Goal: Task Accomplishment & Management: Use online tool/utility

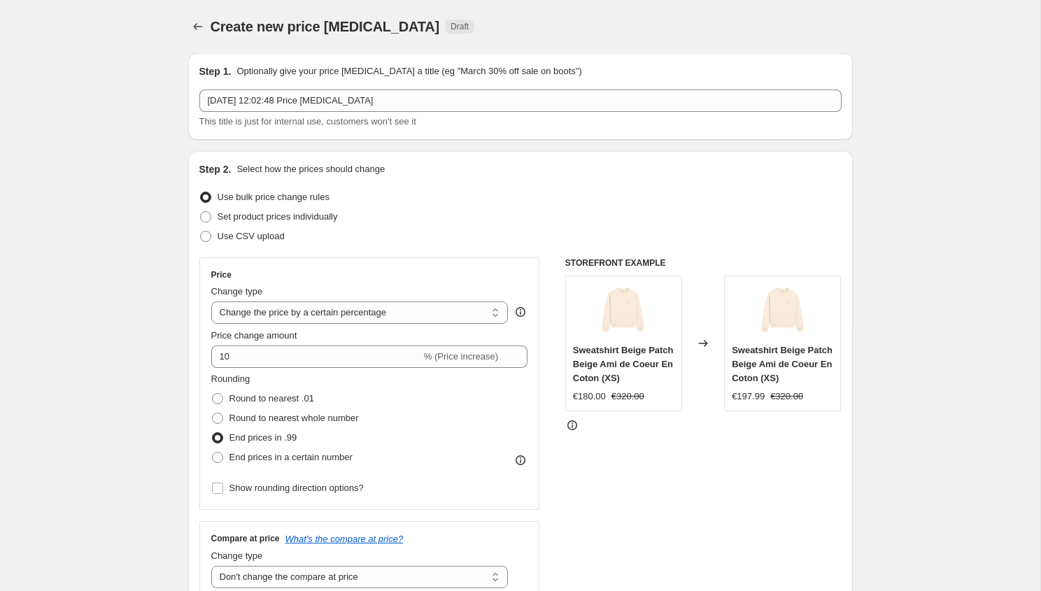
select select "percentage"
select select "no_change"
select select "tag"
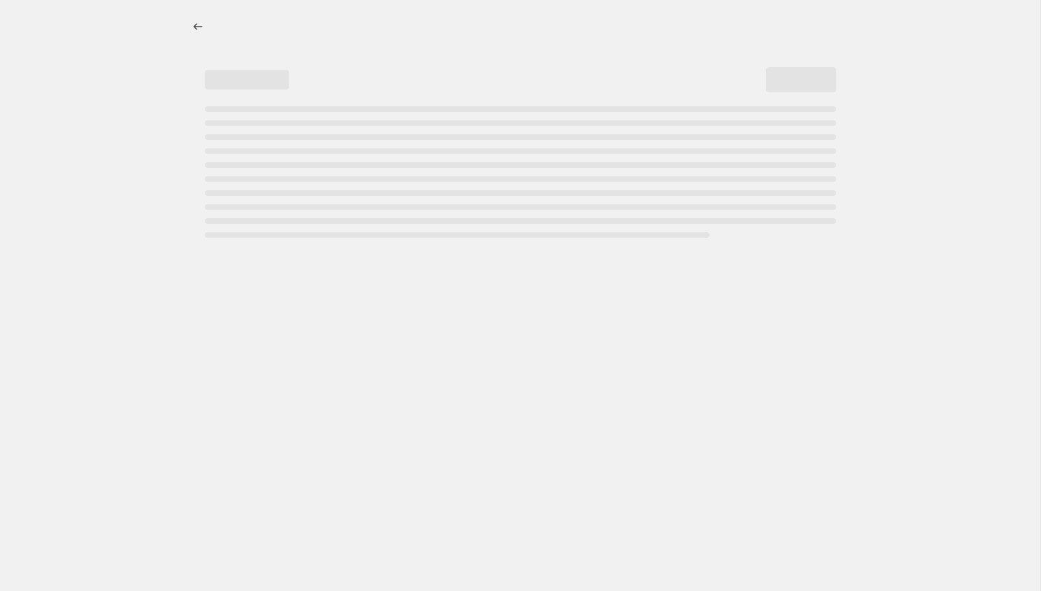
select select "percentage"
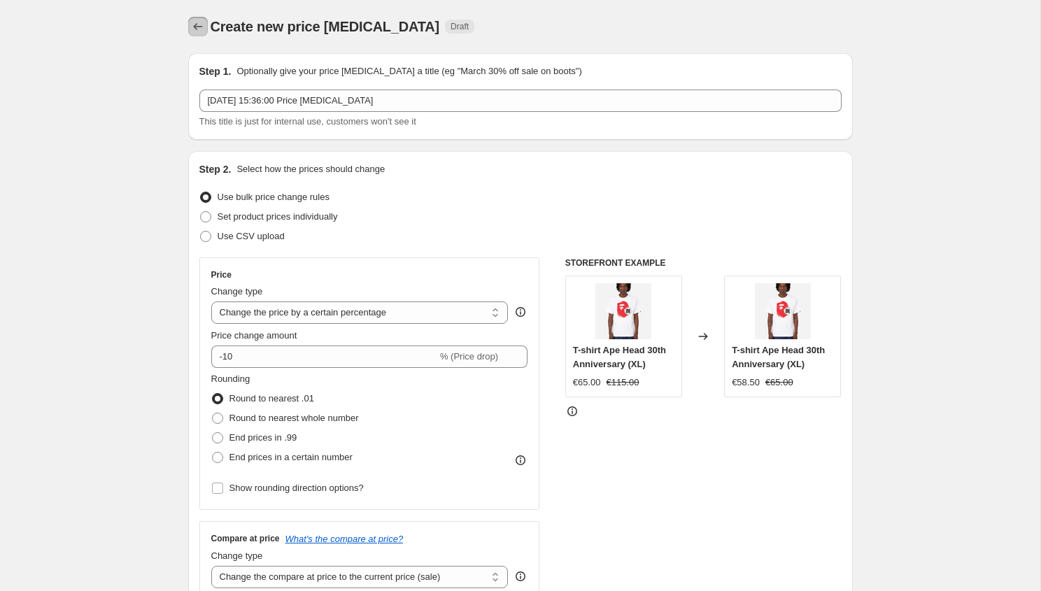
click at [196, 27] on icon "Price change jobs" at bounding box center [198, 27] width 14 height 14
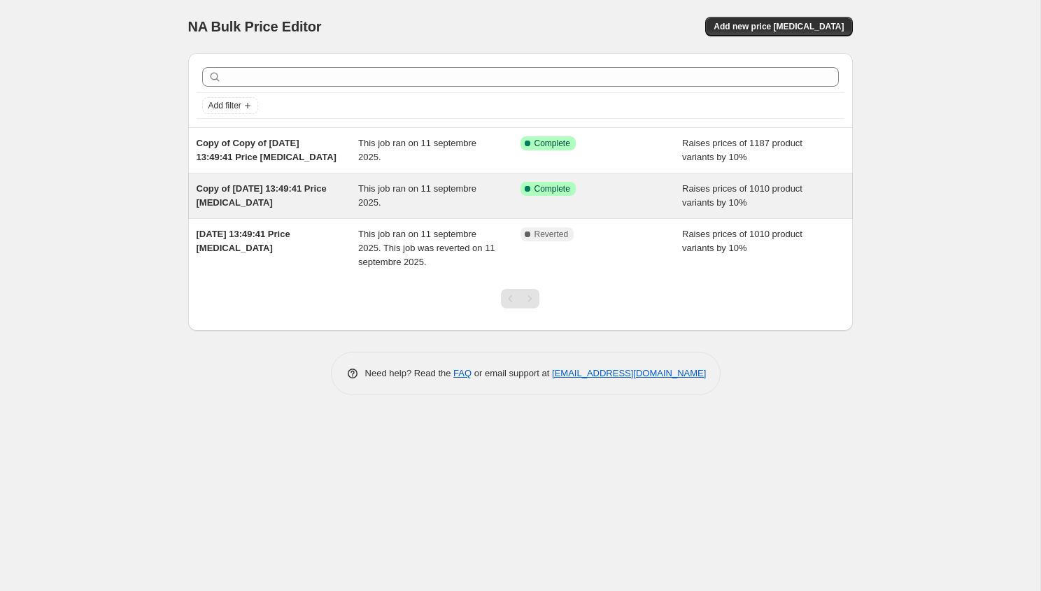
click at [435, 195] on div "This job ran on 11 septembre 2025." at bounding box center [439, 196] width 162 height 28
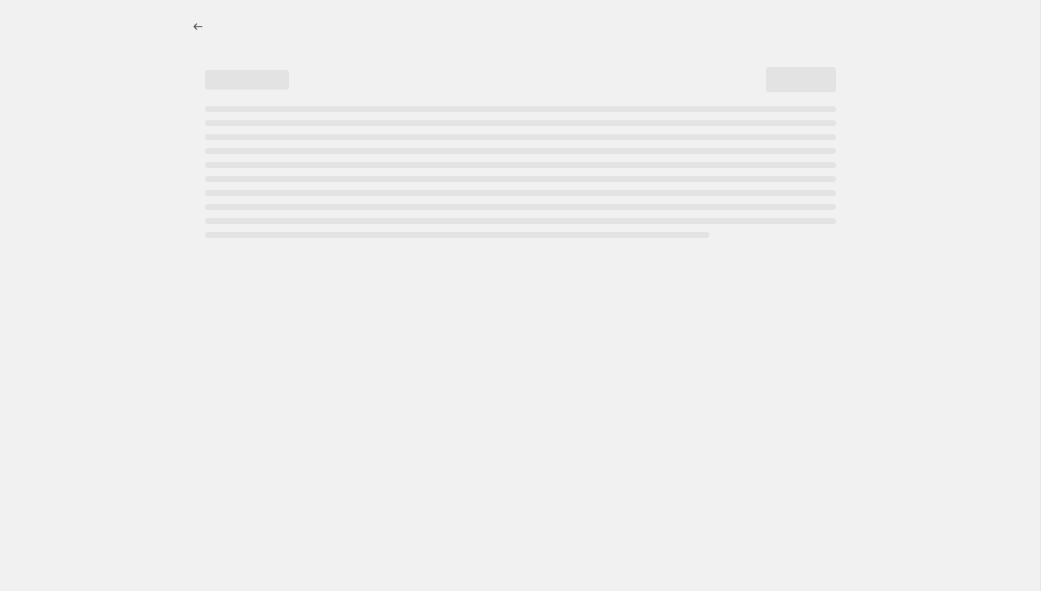
select select "percentage"
select select "no_change"
select select "collection"
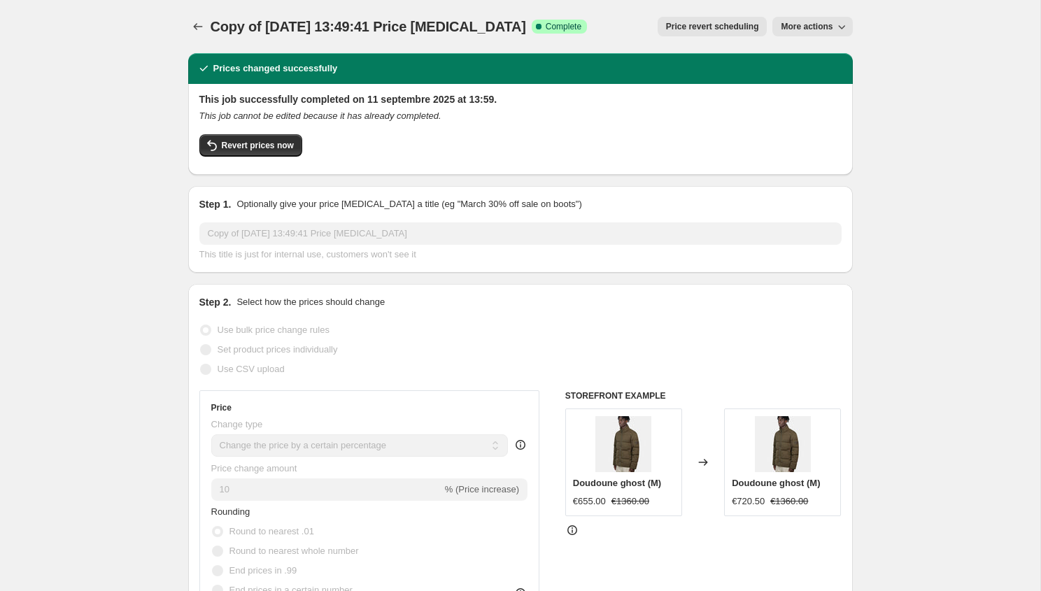
click at [199, 27] on icon "Price change jobs" at bounding box center [198, 27] width 14 height 14
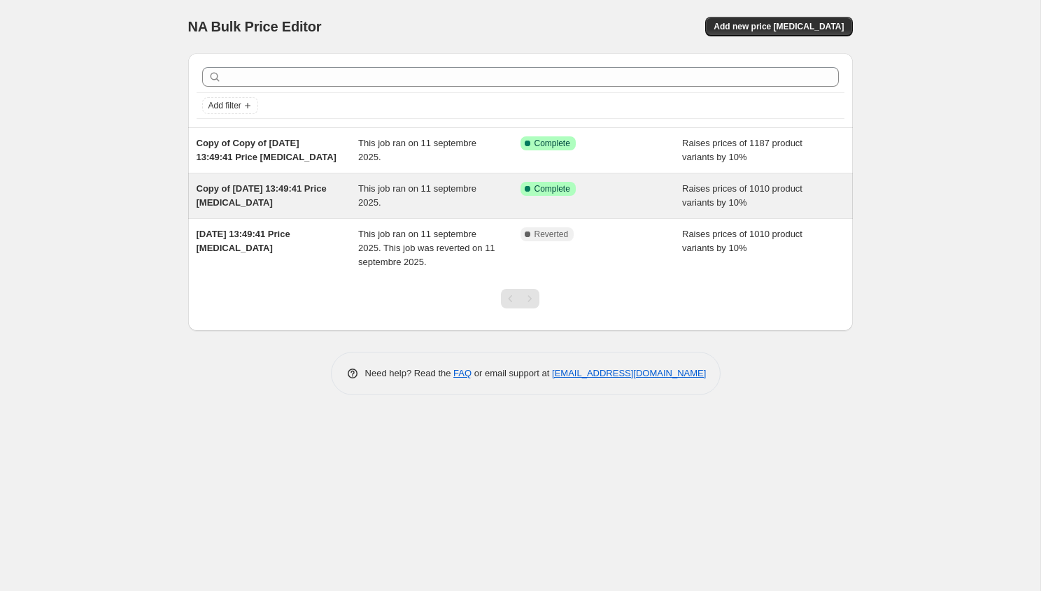
click at [493, 204] on div "This job ran on 11 septembre 2025." at bounding box center [439, 196] width 162 height 28
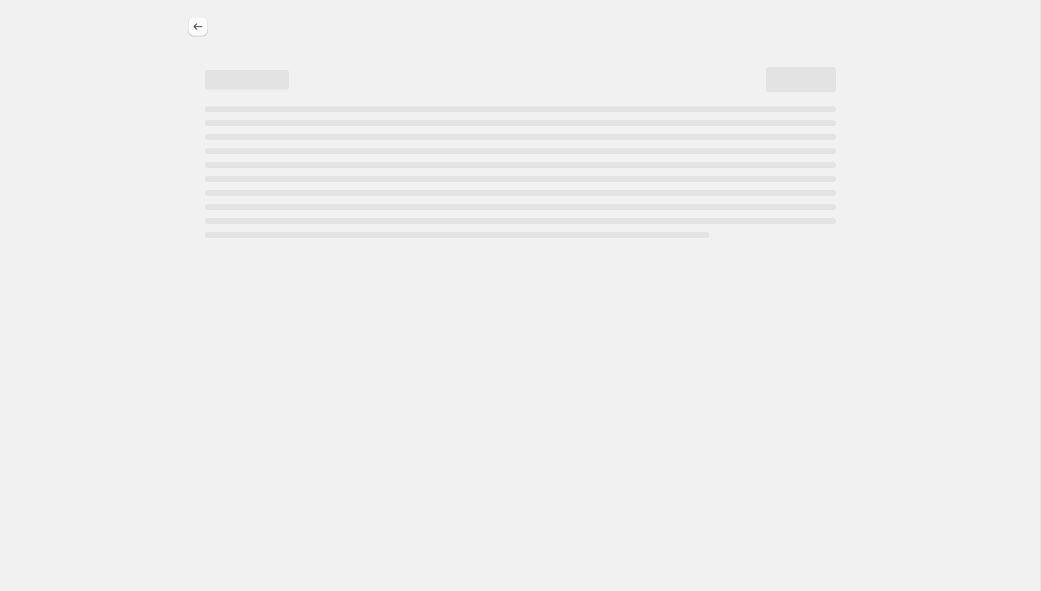
select select "percentage"
select select "no_change"
select select "collection"
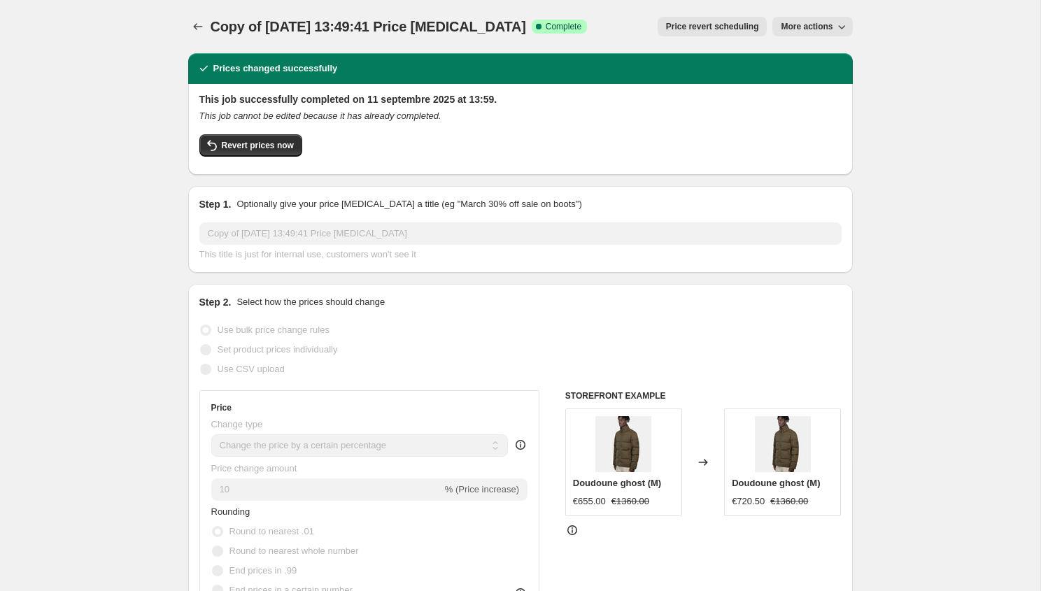
click at [194, 16] on div "Copy of [DATE] 13:49:41 Price [MEDICAL_DATA]. This page is ready Copy of [DATE]…" at bounding box center [520, 26] width 665 height 53
click at [194, 29] on icon "Price change jobs" at bounding box center [198, 27] width 14 height 14
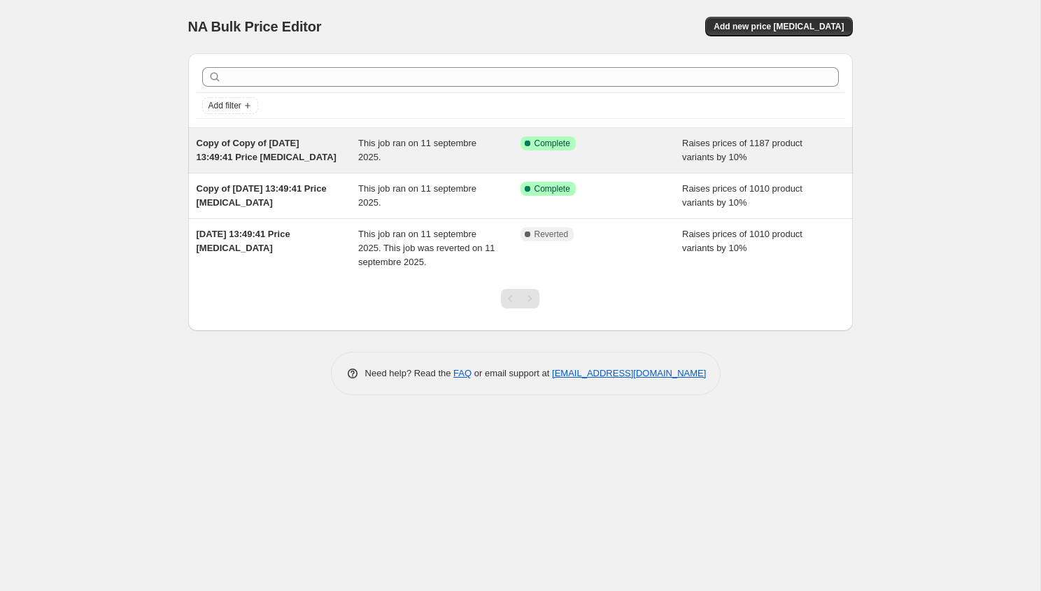
click at [426, 157] on div "This job ran on 11 septembre 2025." at bounding box center [439, 150] width 162 height 28
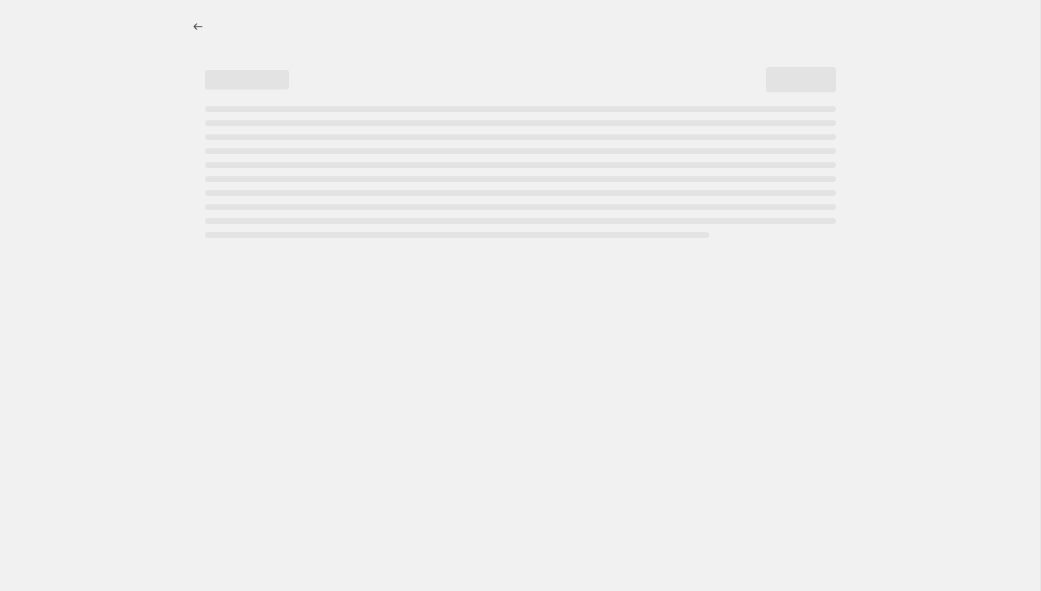
select select "percentage"
select select "no_change"
select select "collection"
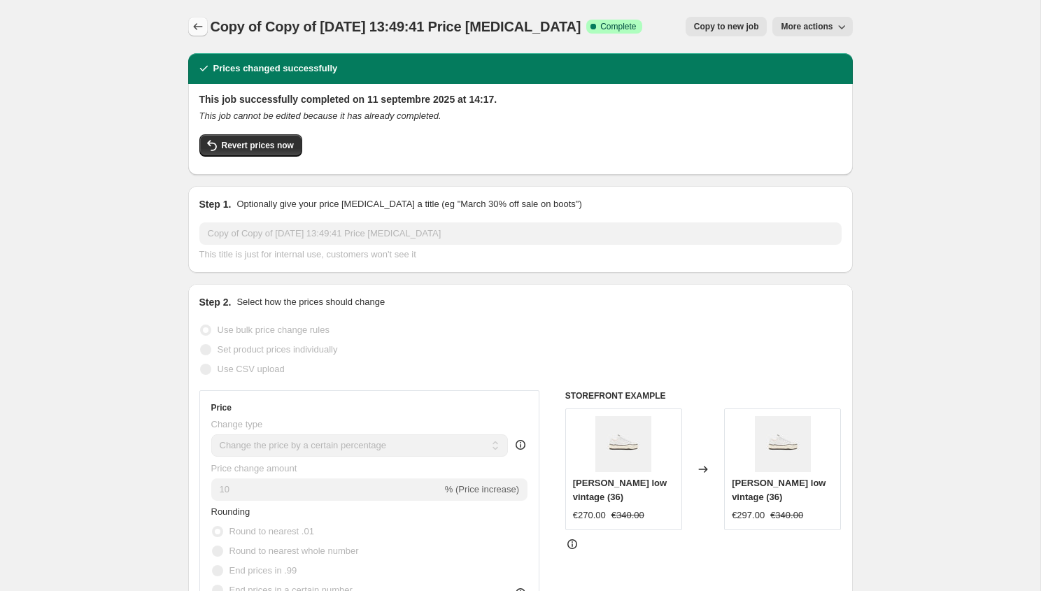
click at [196, 20] on button "Price change jobs" at bounding box center [198, 27] width 20 height 20
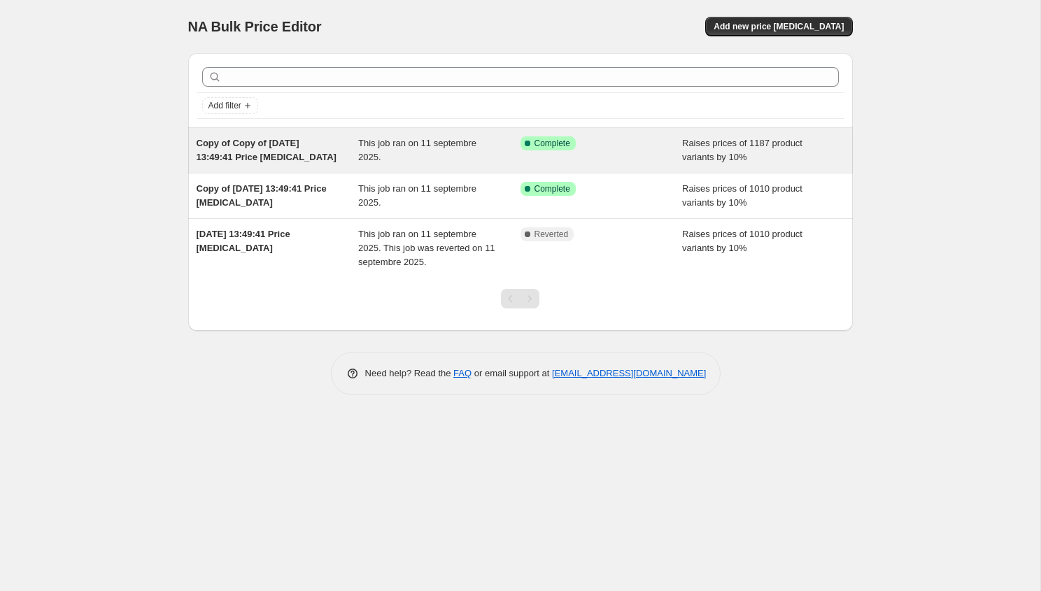
click at [474, 148] on span "This job ran on 11 septembre 2025." at bounding box center [417, 150] width 118 height 24
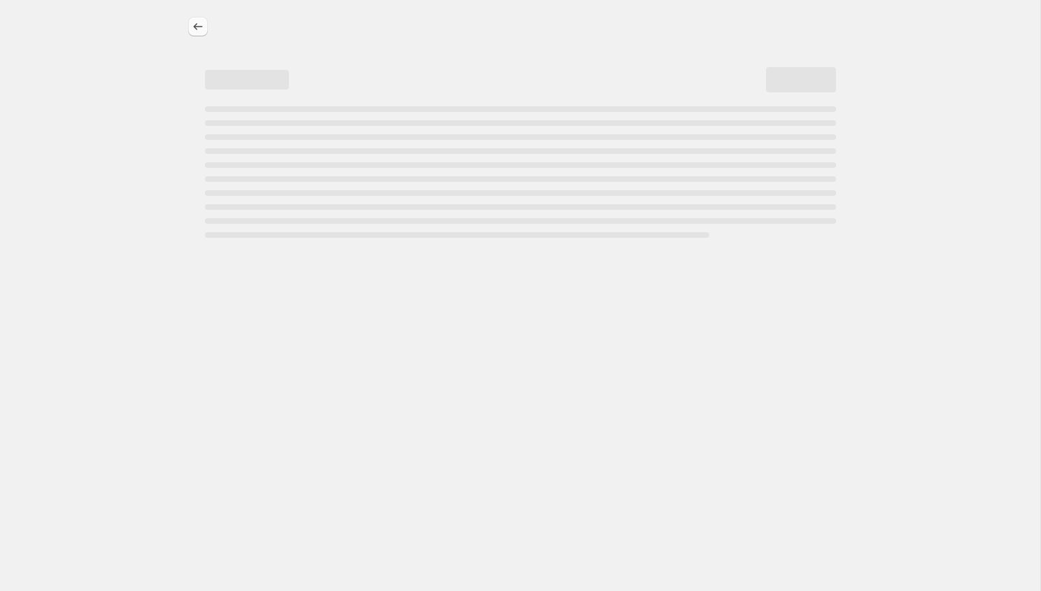
select select "percentage"
select select "no_change"
select select "collection"
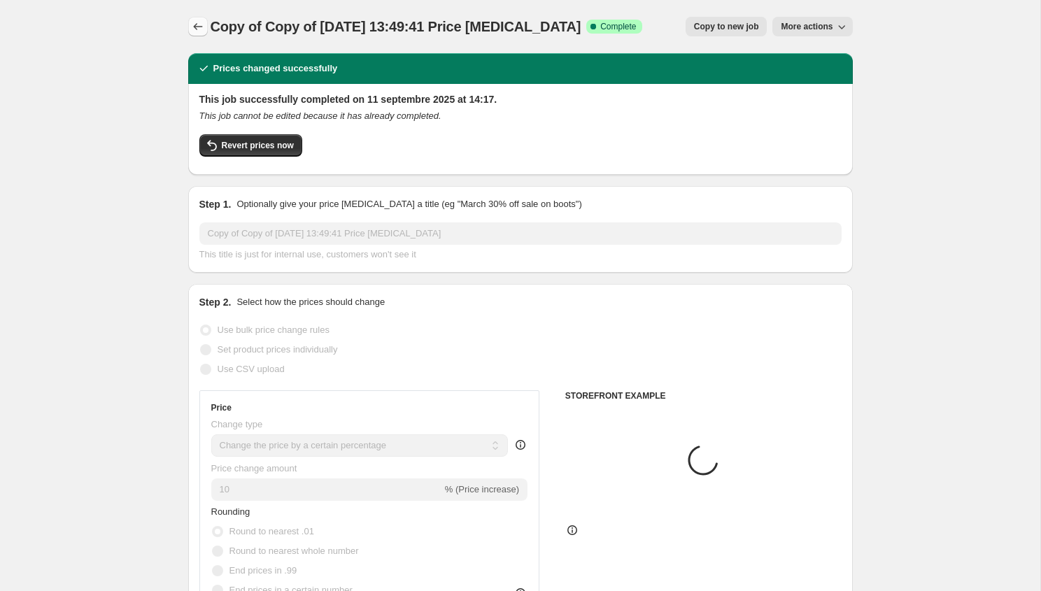
click at [198, 23] on icon "Price change jobs" at bounding box center [198, 27] width 14 height 14
